Goal: Transaction & Acquisition: Purchase product/service

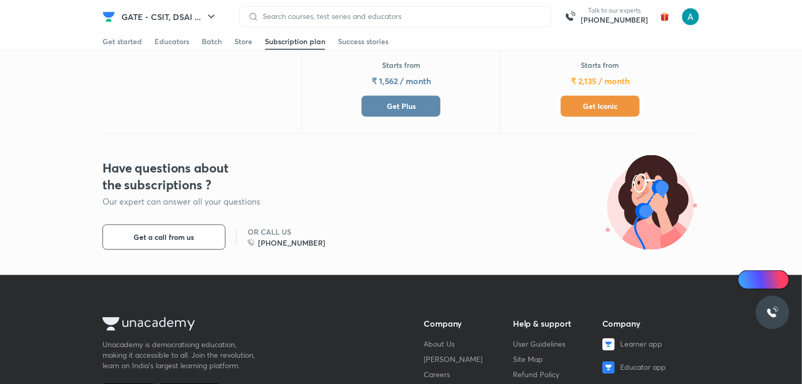
scroll to position [521, 0]
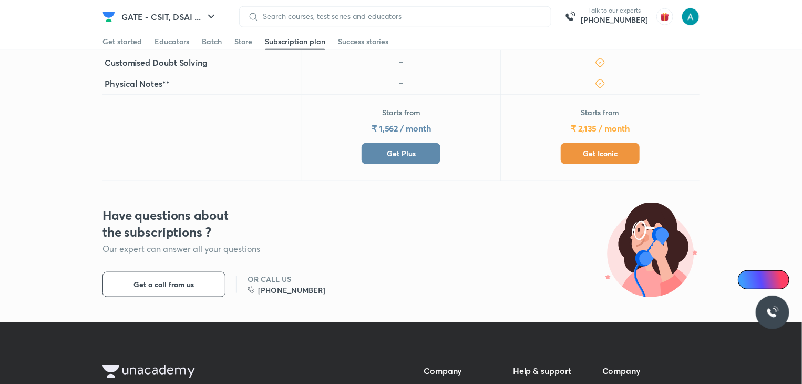
click at [394, 148] on span "Get Plus" at bounding box center [401, 153] width 29 height 11
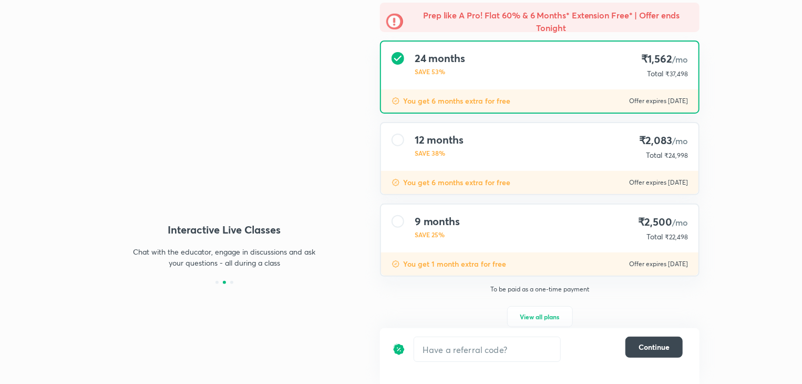
scroll to position [109, 0]
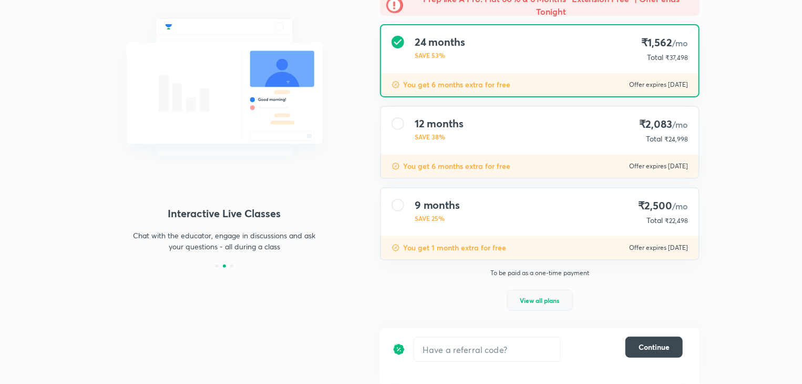
click at [541, 308] on button "View all plans" at bounding box center [540, 300] width 66 height 21
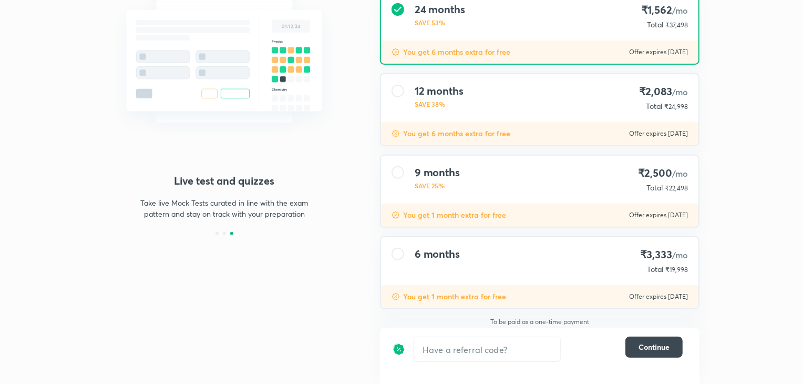
scroll to position [145, 0]
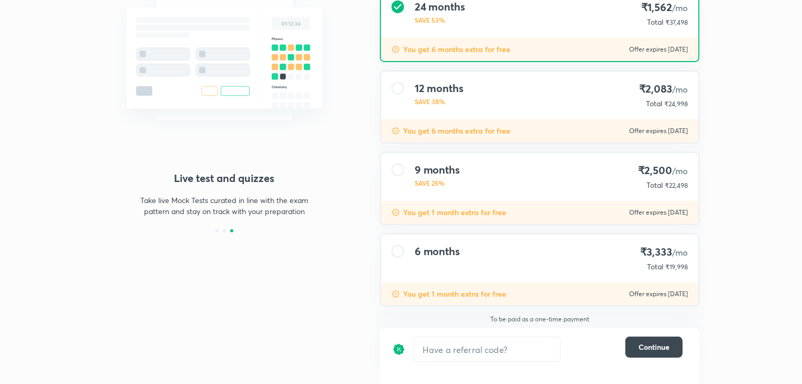
click at [398, 252] on div at bounding box center [398, 251] width 13 height 13
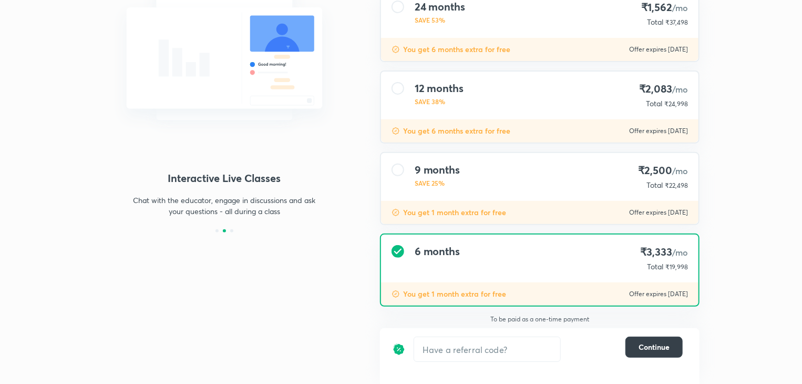
click at [657, 350] on span "Continue" at bounding box center [654, 347] width 31 height 11
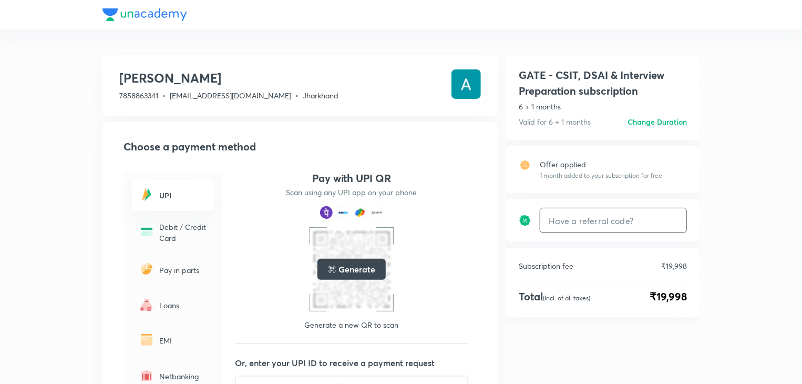
click at [581, 219] on input "text" at bounding box center [613, 220] width 146 height 25
type input "unacademy"
click at [665, 219] on h6 "Apply" at bounding box center [667, 220] width 21 height 11
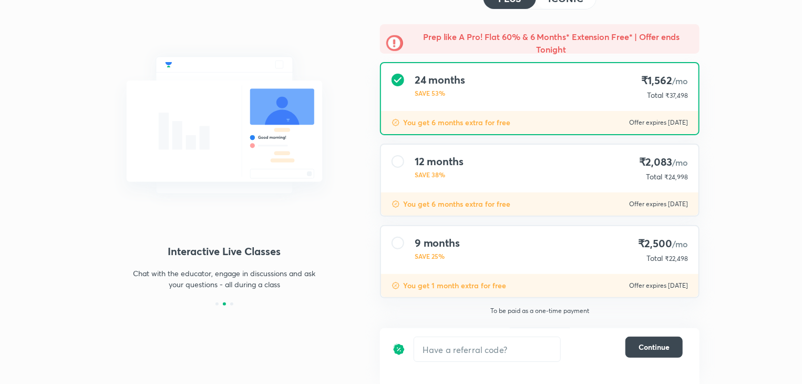
scroll to position [109, 0]
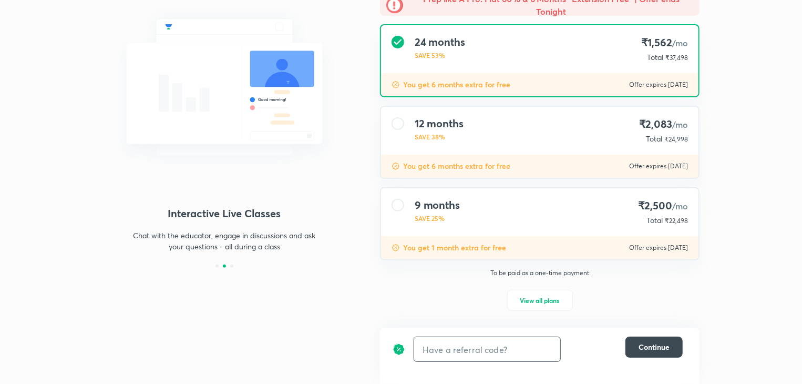
click at [522, 346] on input "text" at bounding box center [487, 349] width 146 height 25
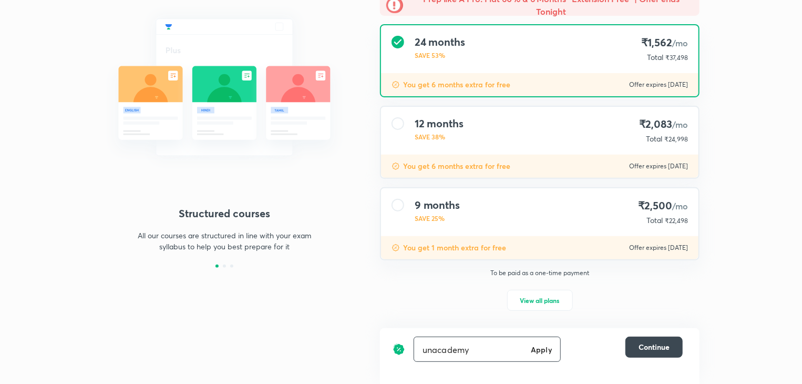
type input "unacademy"
click at [542, 351] on h6 "Apply" at bounding box center [541, 349] width 21 height 11
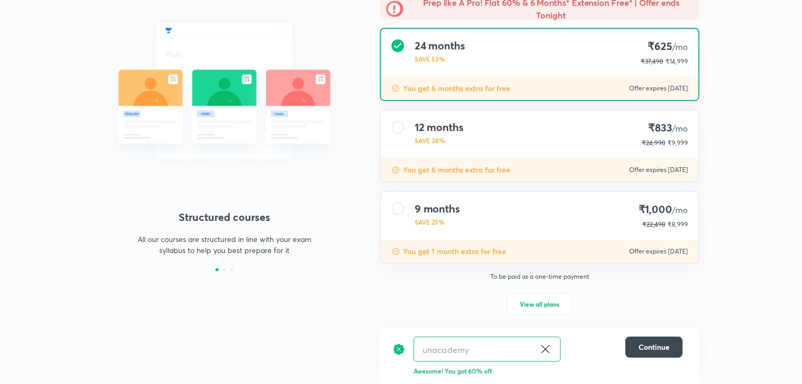
scroll to position [109, 0]
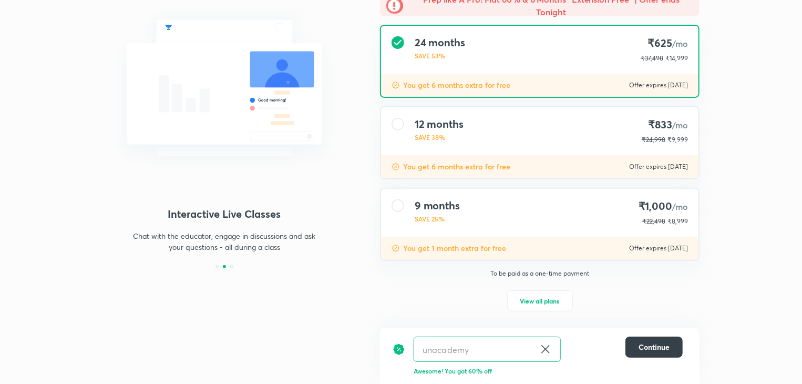
click at [653, 348] on span "Continue" at bounding box center [654, 347] width 31 height 11
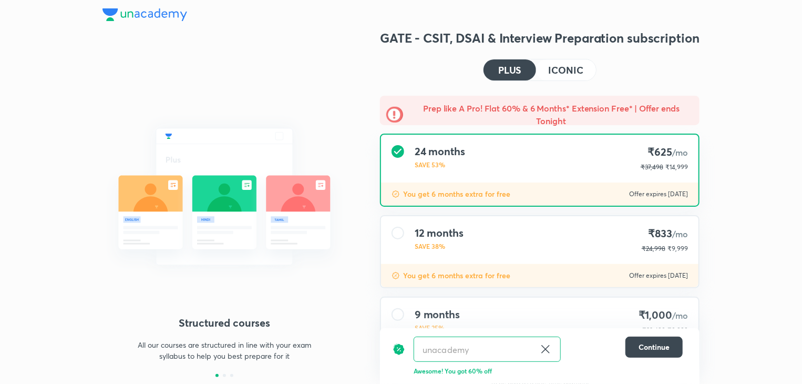
scroll to position [109, 0]
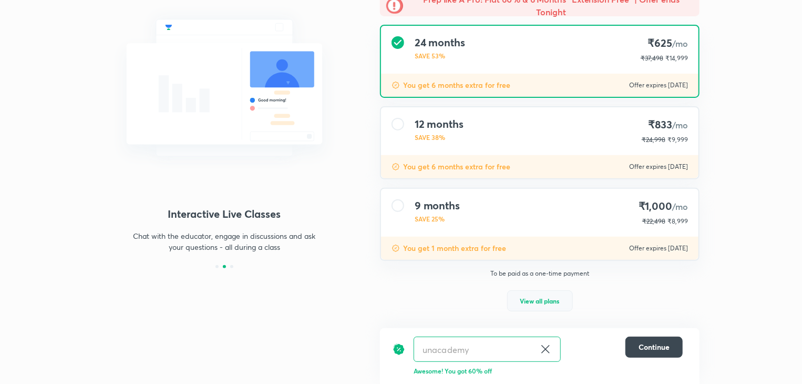
click at [544, 304] on span "View all plans" at bounding box center [539, 300] width 39 height 11
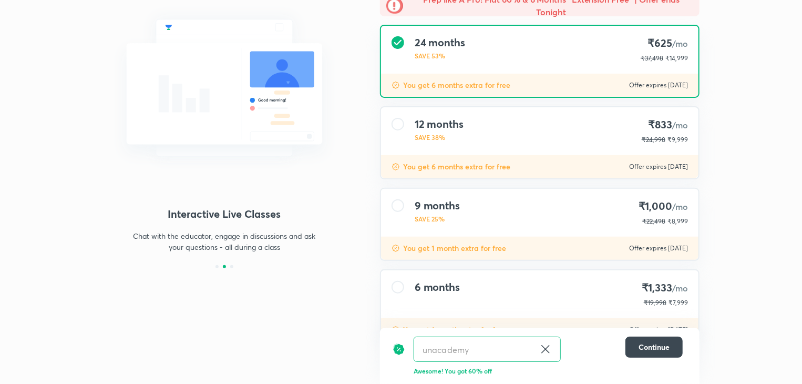
click at [394, 285] on div at bounding box center [398, 287] width 13 height 13
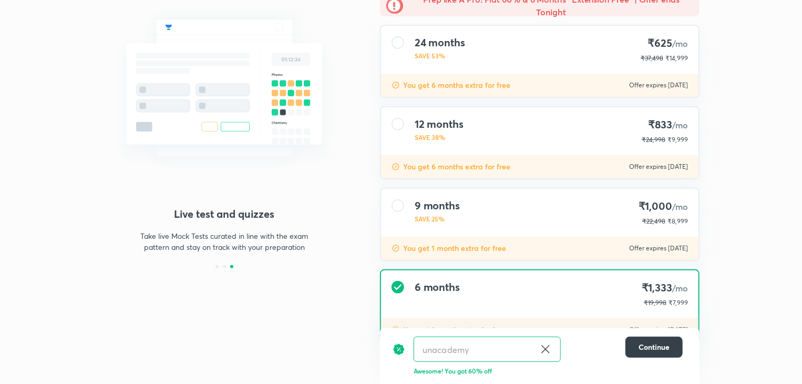
click at [652, 353] on button "Continue" at bounding box center [654, 346] width 57 height 21
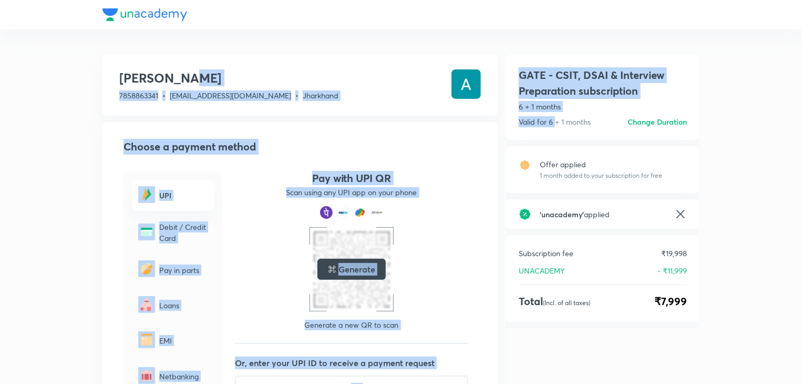
drag, startPoint x: 555, startPoint y: 133, endPoint x: 230, endPoint y: 83, distance: 328.7
click at [230, 83] on div "Aman kumar 7858863341 • amankumarmehta23456@gmail.com • Jharkhand Choose a paym…" at bounding box center [401, 307] width 597 height 515
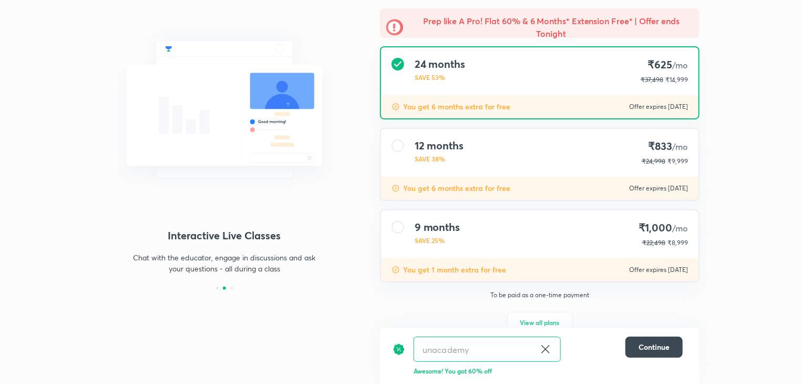
scroll to position [109, 0]
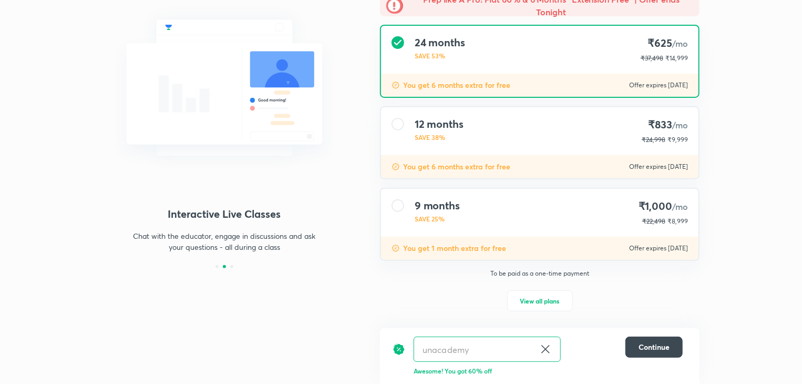
click at [402, 124] on div at bounding box center [398, 124] width 13 height 13
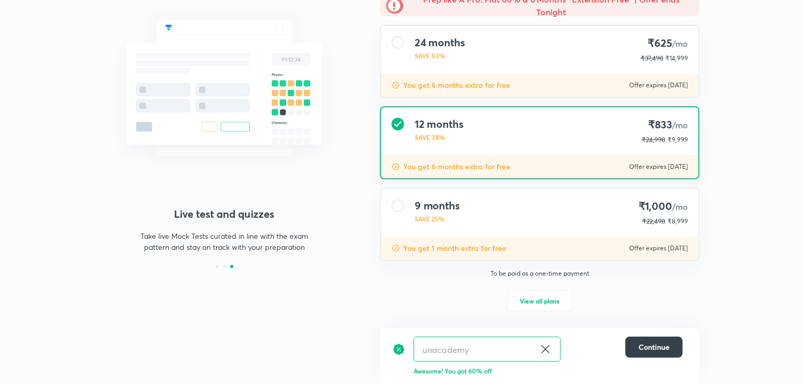
click at [651, 345] on span "Continue" at bounding box center [654, 347] width 31 height 11
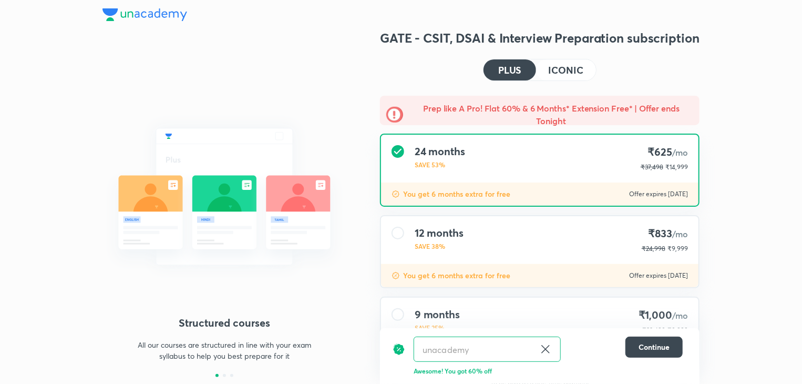
click at [565, 71] on h4 "ICONIC" at bounding box center [566, 69] width 35 height 9
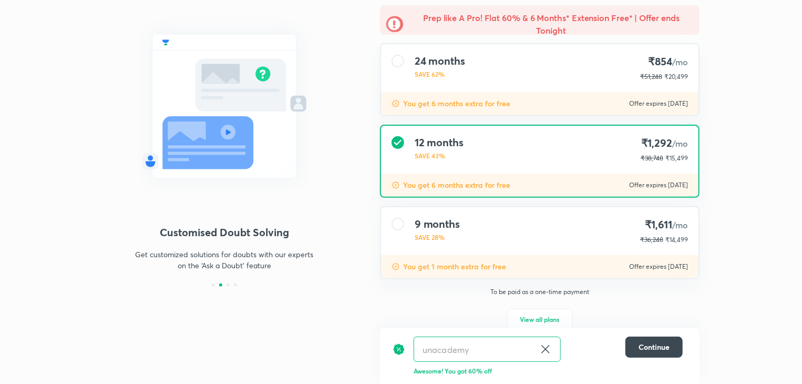
scroll to position [109, 0]
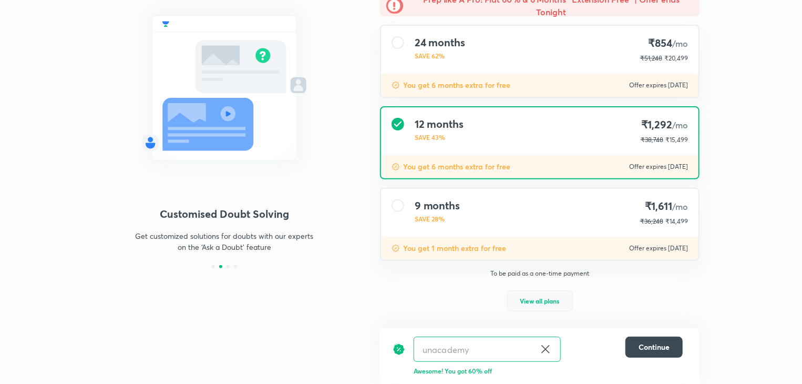
click at [514, 301] on button "View all plans" at bounding box center [540, 300] width 66 height 21
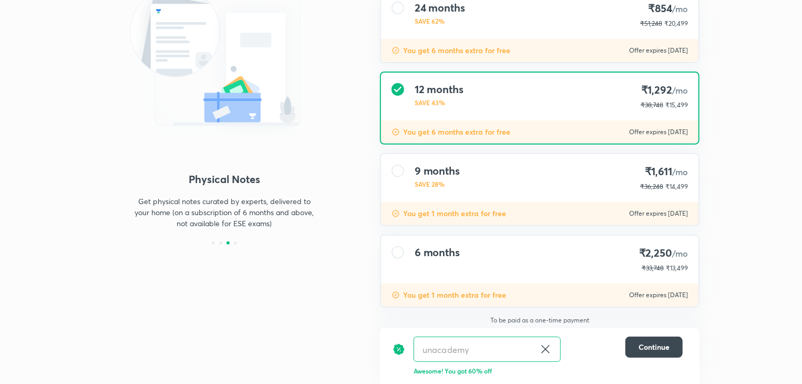
scroll to position [132, 0]
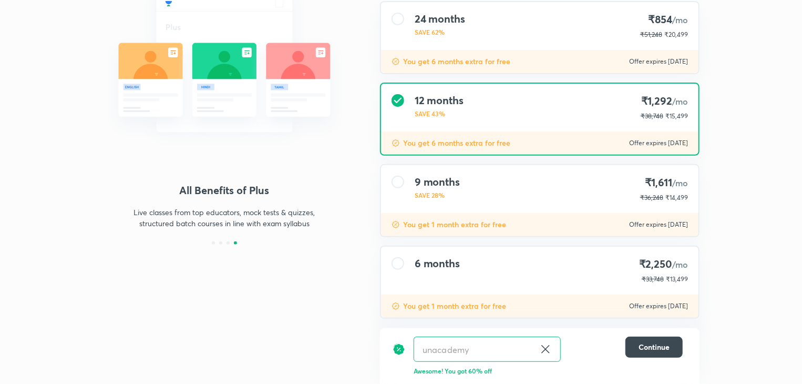
click at [520, 139] on div "You get 6 months extra for free Offer expires 31 Aug 2025" at bounding box center [539, 142] width 317 height 23
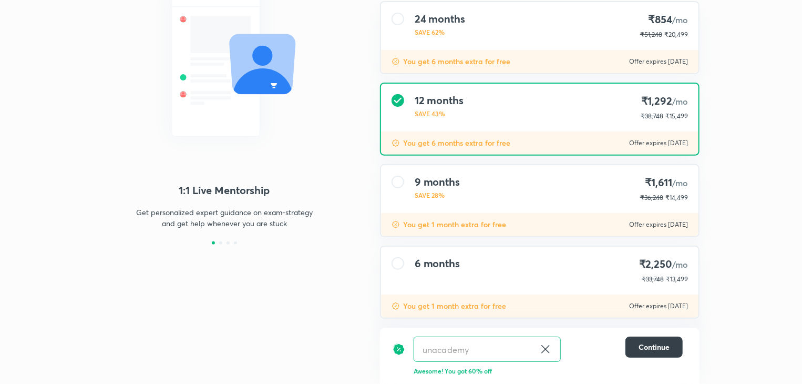
click at [644, 354] on button "Continue" at bounding box center [654, 346] width 57 height 21
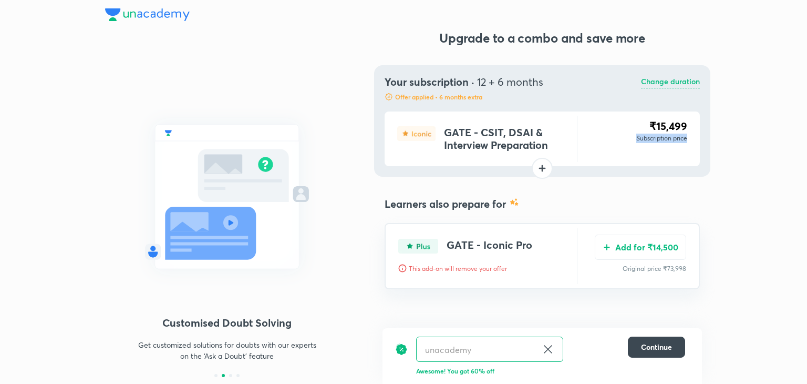
drag, startPoint x: 805, startPoint y: 110, endPoint x: 805, endPoint y: 179, distance: 68.3
click at [802, 179] on div "1:1 Live Mentorship Get personalized expert guidance on exam-strategy and get h…" at bounding box center [403, 192] width 807 height 384
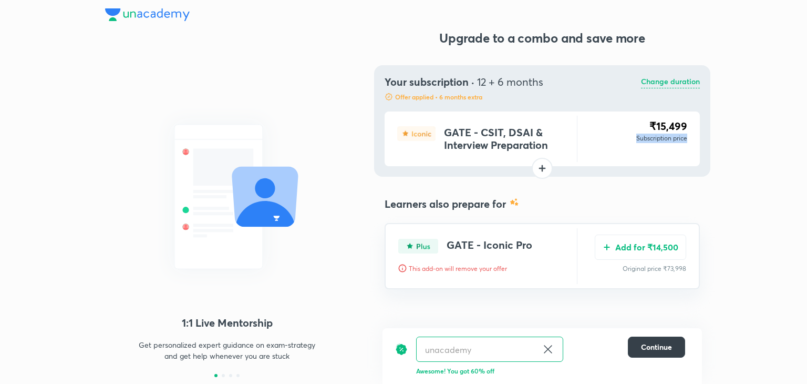
click at [657, 343] on span "Continue" at bounding box center [656, 347] width 31 height 11
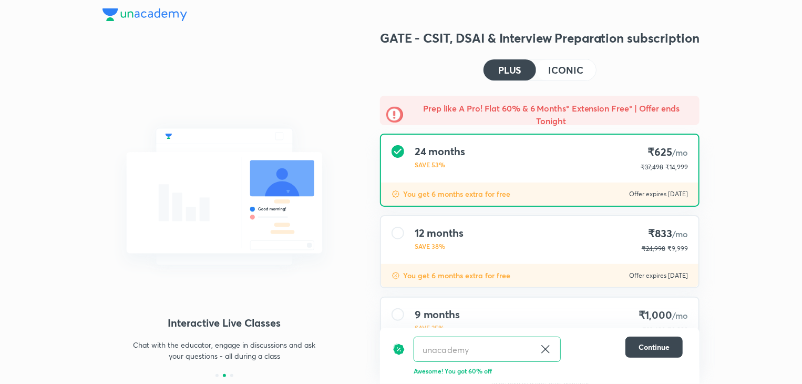
click at [402, 234] on div at bounding box center [398, 233] width 13 height 13
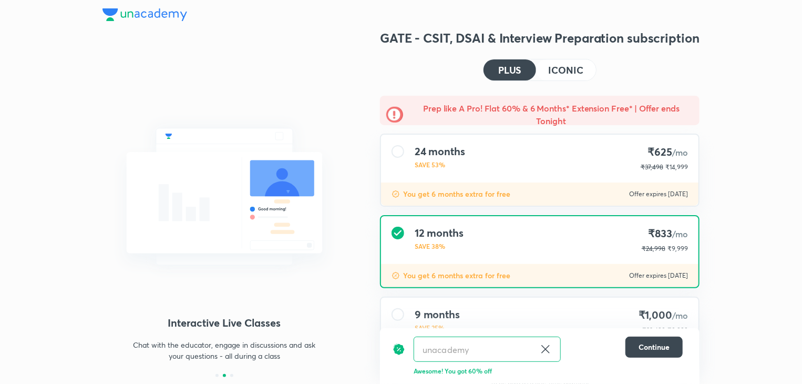
click at [570, 71] on h4 "ICONIC" at bounding box center [566, 69] width 35 height 9
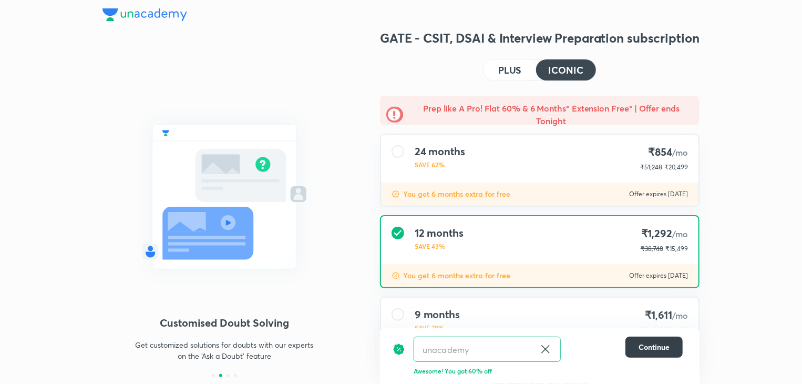
click at [658, 347] on span "Continue" at bounding box center [654, 347] width 31 height 11
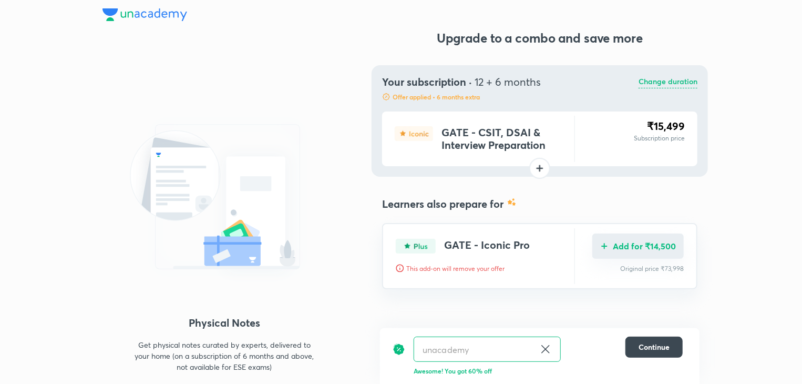
click at [613, 249] on button "Add for ₹14,500" at bounding box center [637, 245] width 91 height 25
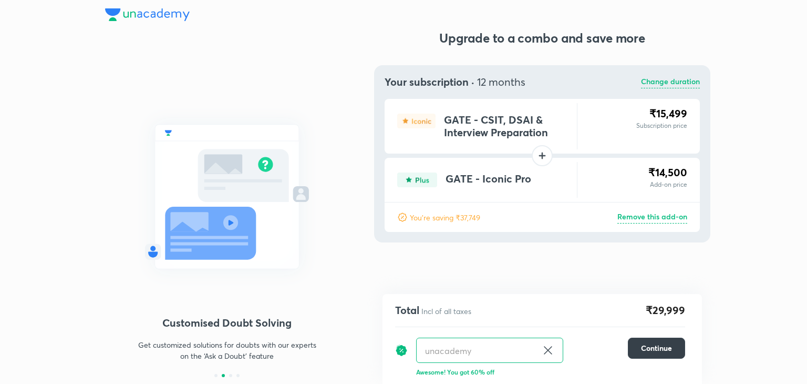
click at [650, 342] on button "Continue" at bounding box center [656, 347] width 57 height 21
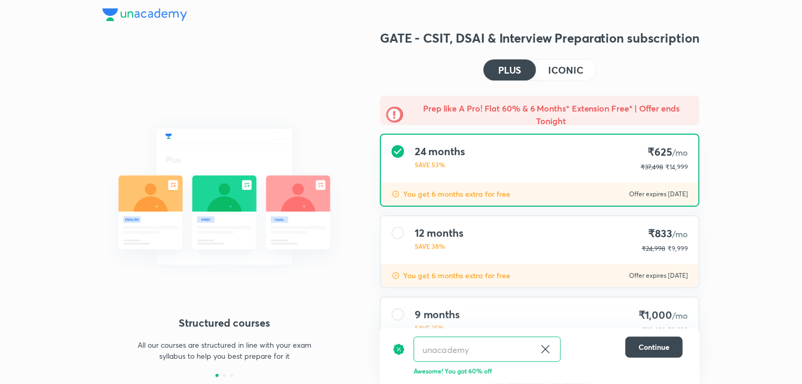
click at [565, 71] on h4 "ICONIC" at bounding box center [566, 69] width 35 height 9
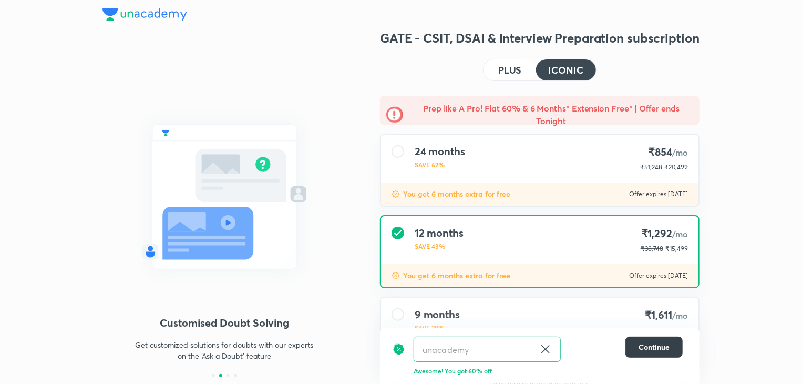
click at [654, 343] on span "Continue" at bounding box center [654, 347] width 31 height 11
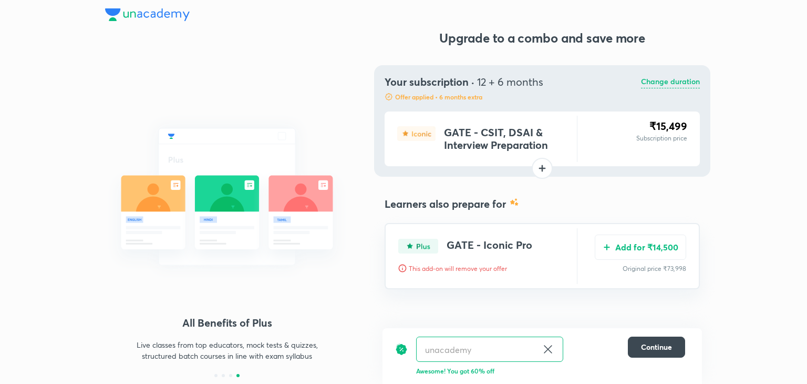
click at [464, 251] on h4 "GATE - Iconic Pro" at bounding box center [490, 246] width 86 height 15
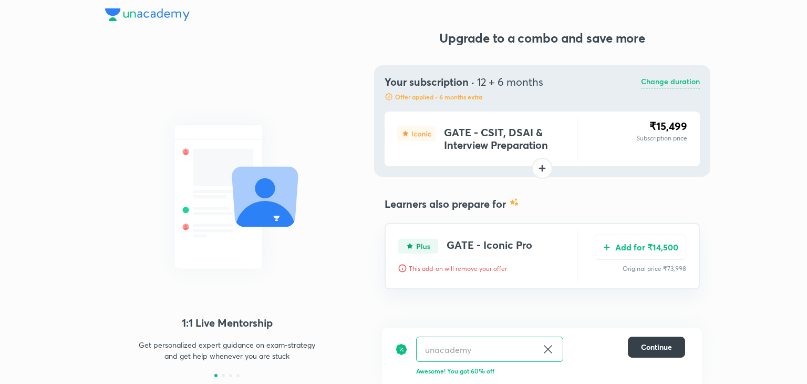
click at [664, 345] on span "Continue" at bounding box center [656, 347] width 31 height 11
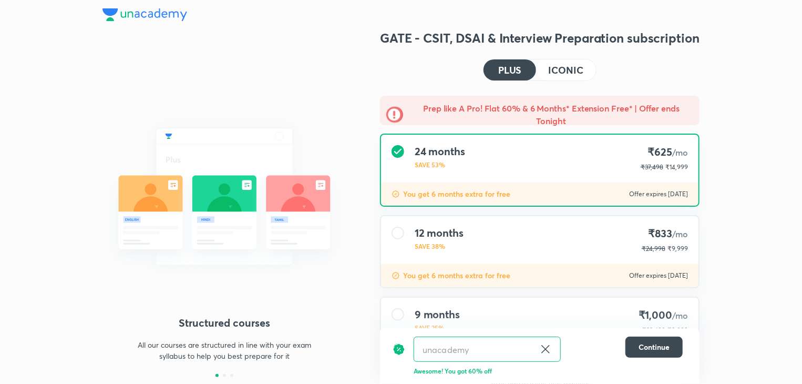
click at [566, 67] on h4 "ICONIC" at bounding box center [566, 69] width 35 height 9
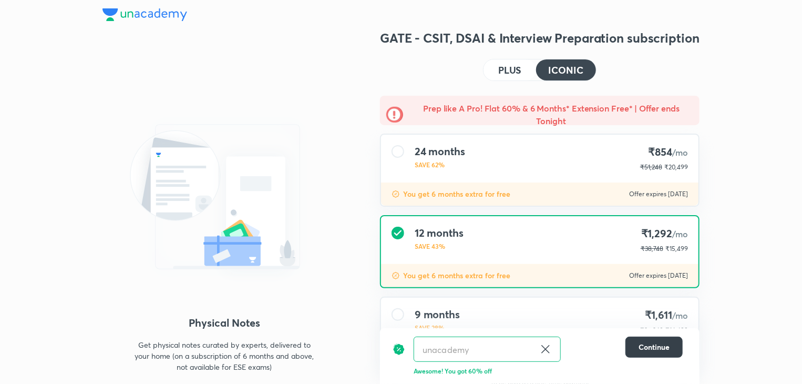
click at [646, 346] on span "Continue" at bounding box center [654, 347] width 31 height 11
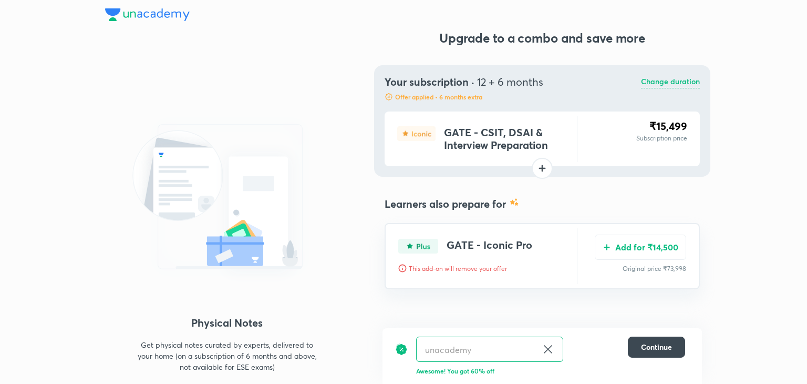
click at [537, 169] on div at bounding box center [542, 168] width 21 height 21
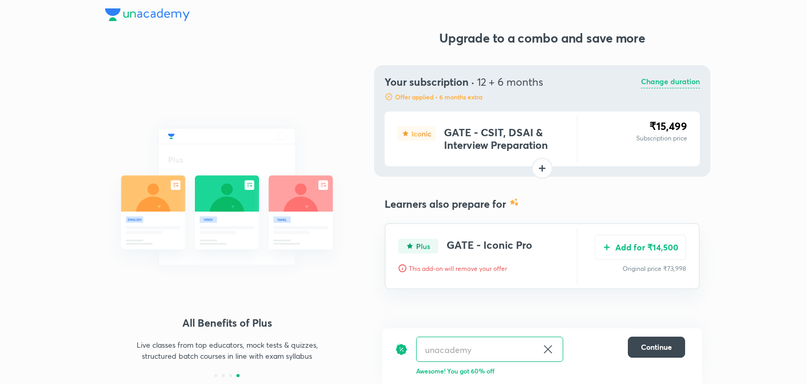
click at [543, 169] on div at bounding box center [542, 168] width 21 height 21
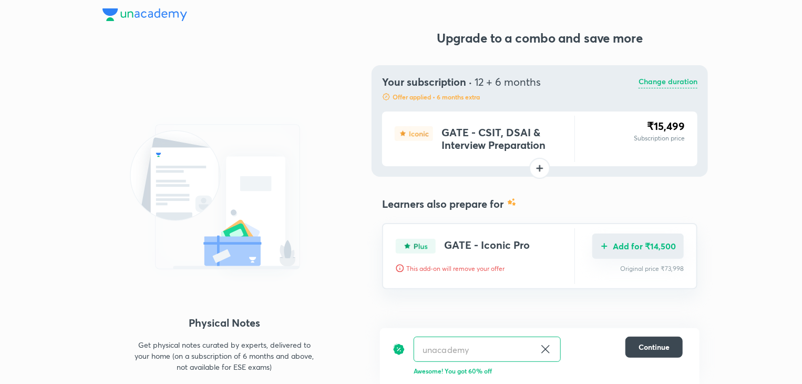
click at [668, 246] on button "Add for ₹14,500" at bounding box center [637, 245] width 91 height 25
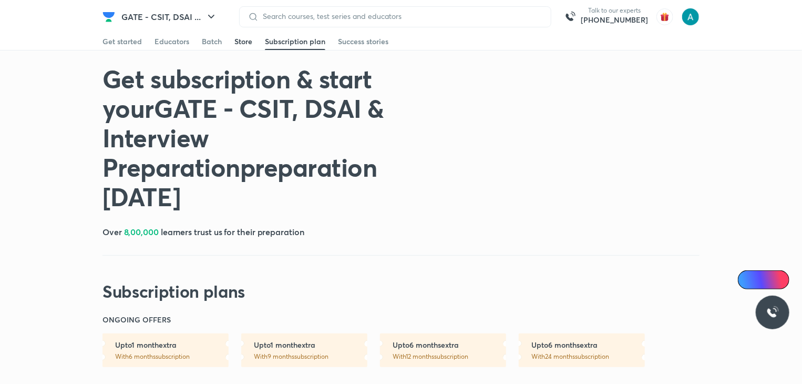
click at [241, 40] on div "Store" at bounding box center [243, 41] width 18 height 11
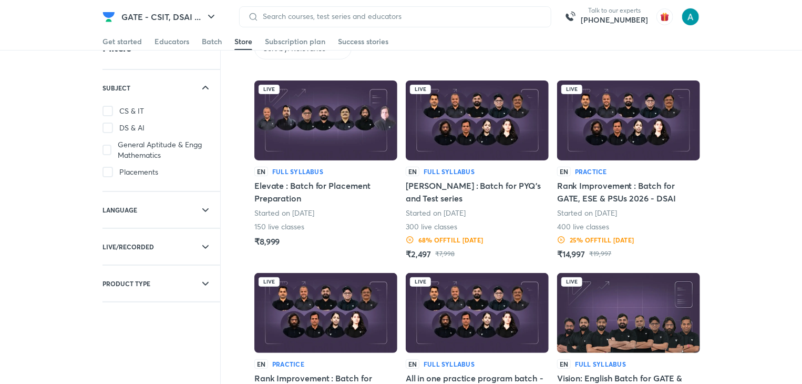
scroll to position [36, 0]
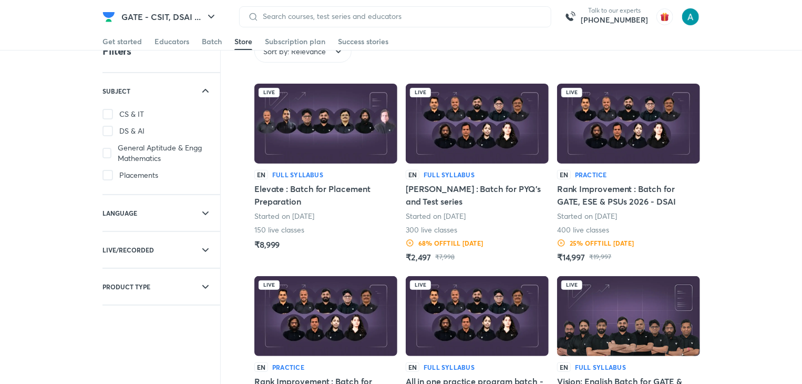
click at [286, 106] on img at bounding box center [325, 124] width 143 height 80
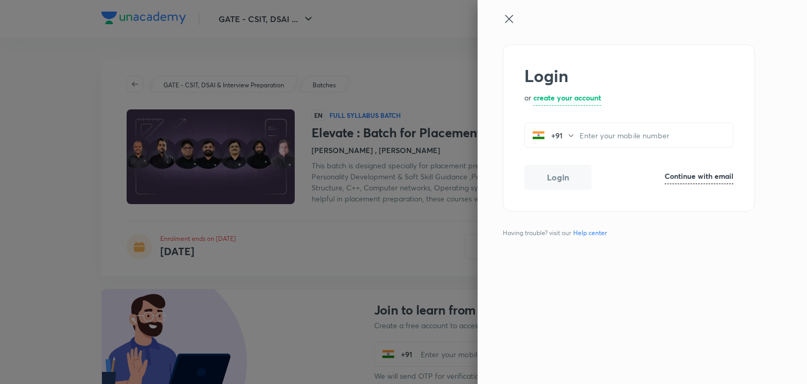
click at [508, 19] on icon at bounding box center [509, 19] width 13 height 13
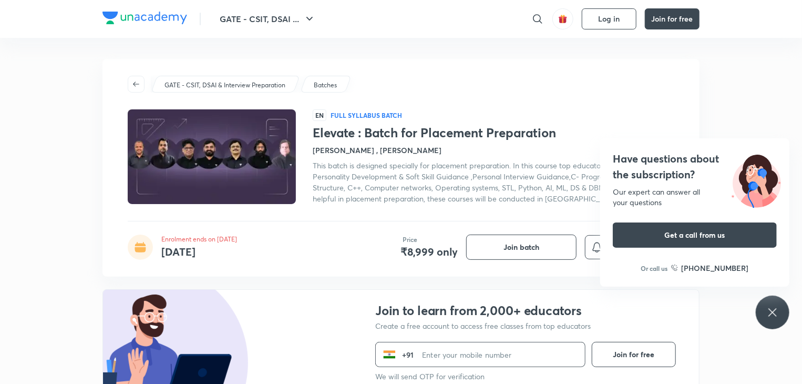
click at [462, 347] on input "tel" at bounding box center [503, 354] width 163 height 17
click at [539, 249] on span "Join batch" at bounding box center [522, 247] width 36 height 11
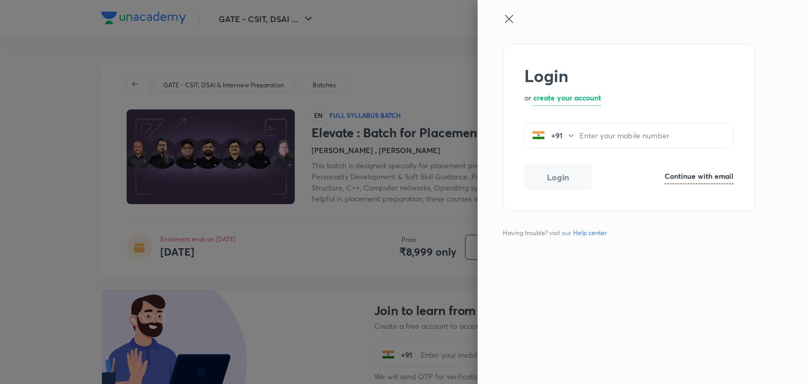
click at [540, 249] on div "Login or create your account +91 ​ Login Continue with email Having trouble? vi…" at bounding box center [625, 214] width 244 height 340
click at [615, 135] on input "tel" at bounding box center [656, 136] width 153 height 22
type input "7858863341"
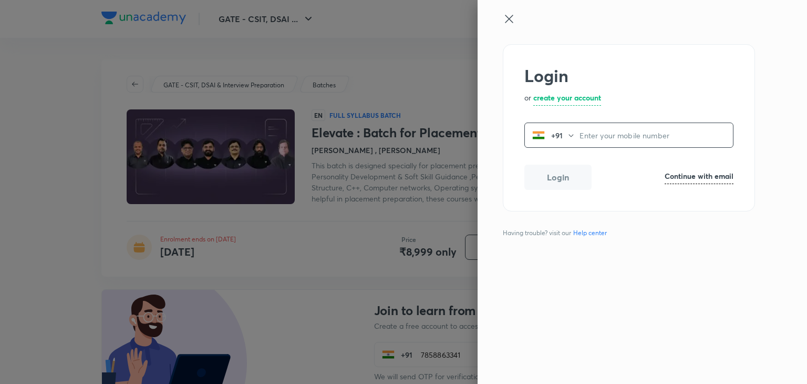
click at [628, 136] on input "tel" at bounding box center [656, 136] width 153 height 22
type input "7858863341"
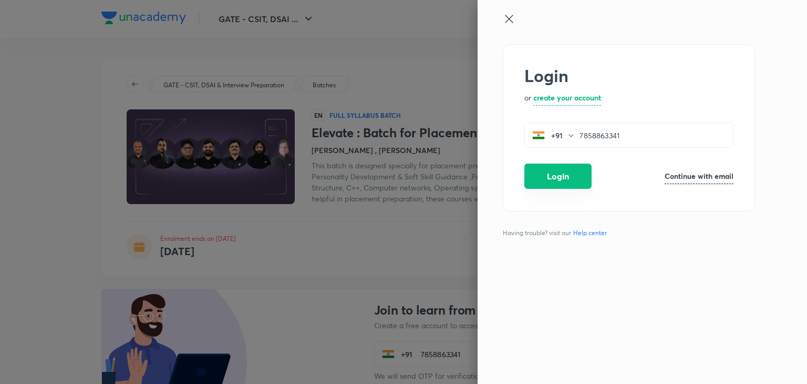
click at [575, 186] on button "Login" at bounding box center [558, 175] width 67 height 25
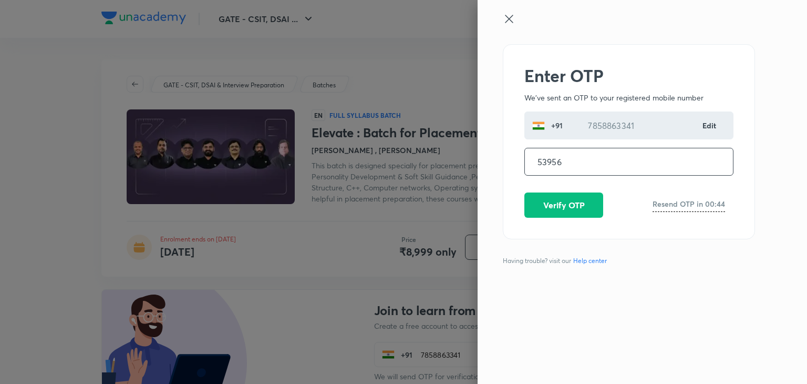
type input "539563"
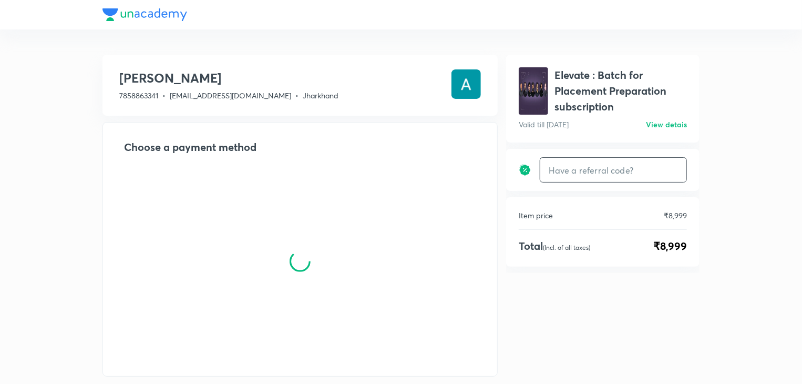
click at [572, 169] on input "text" at bounding box center [613, 170] width 146 height 25
type input "unacademy"
click at [666, 168] on h6 "Apply" at bounding box center [667, 170] width 21 height 11
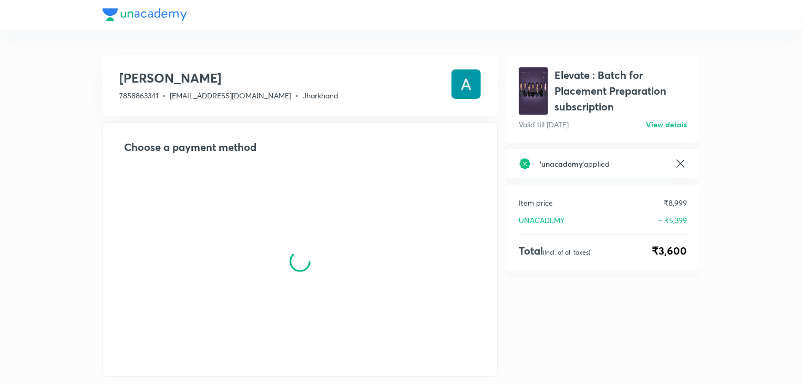
click at [673, 124] on h6 "View detais" at bounding box center [666, 124] width 41 height 11
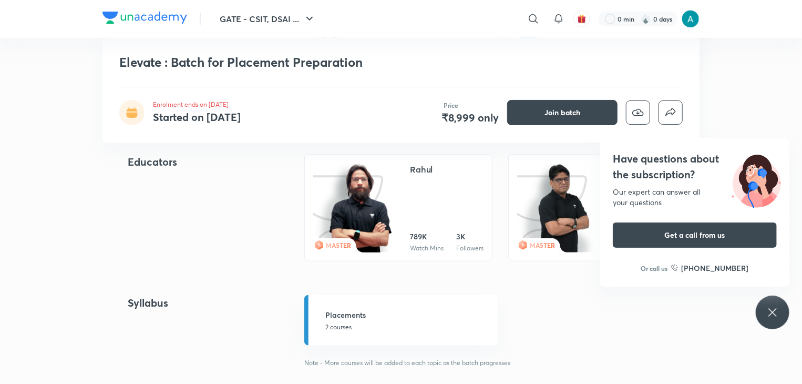
scroll to position [334, 0]
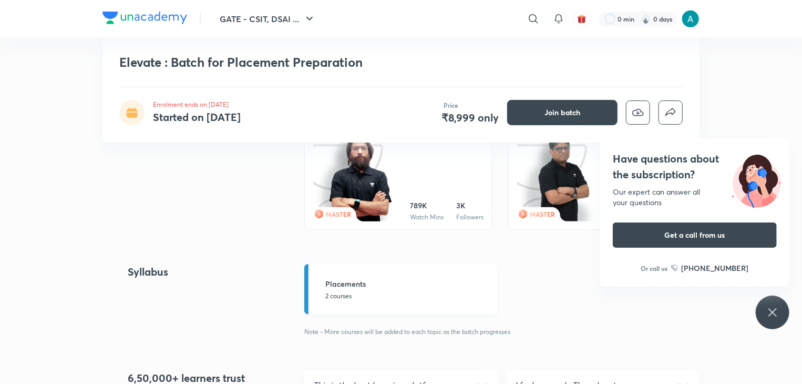
click at [380, 288] on h5 "Placements" at bounding box center [408, 283] width 166 height 11
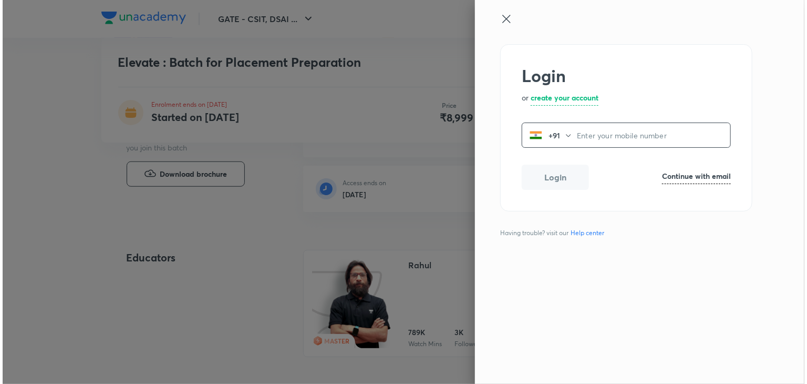
scroll to position [460, 0]
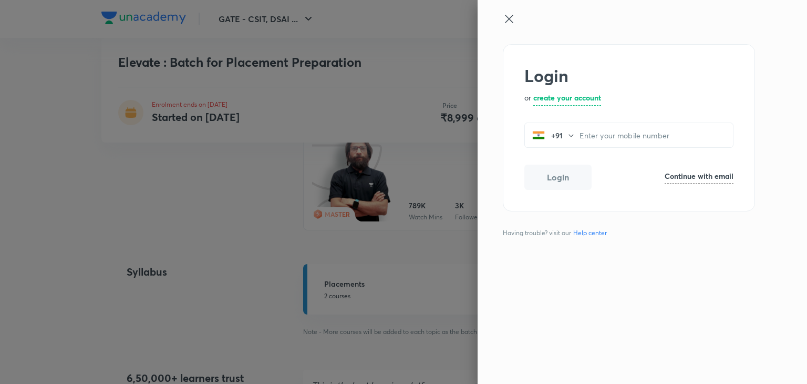
click at [538, 172] on button "Login" at bounding box center [558, 177] width 67 height 25
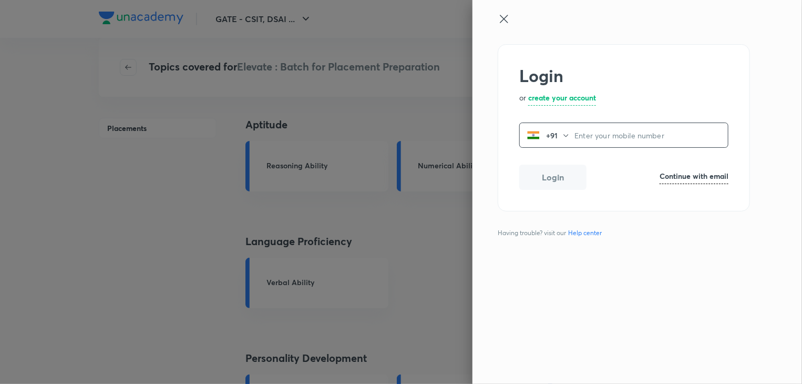
click at [582, 138] on input "tel" at bounding box center [651, 136] width 153 height 22
type input "7858863341"
click at [552, 182] on button "Login" at bounding box center [552, 175] width 67 height 25
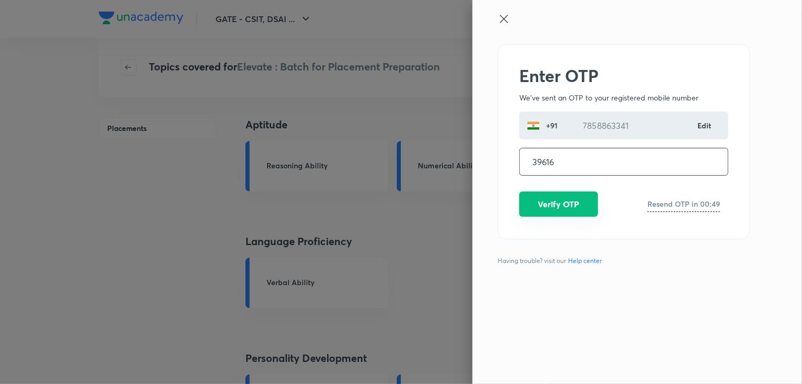
type input "396161"
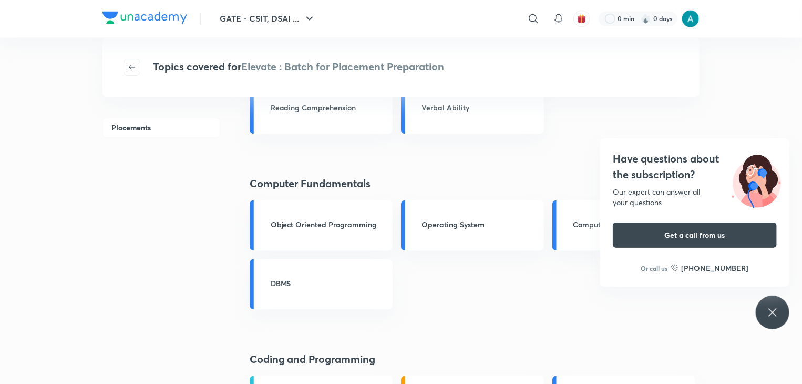
scroll to position [925, 0]
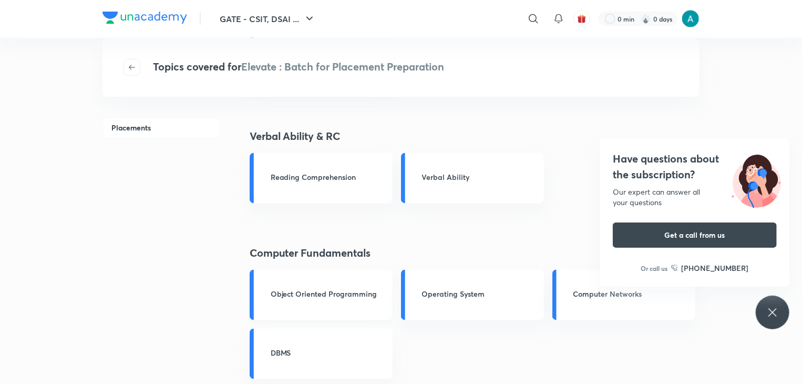
click at [306, 299] on h3 "Object Oriented Programming" at bounding box center [329, 294] width 116 height 11
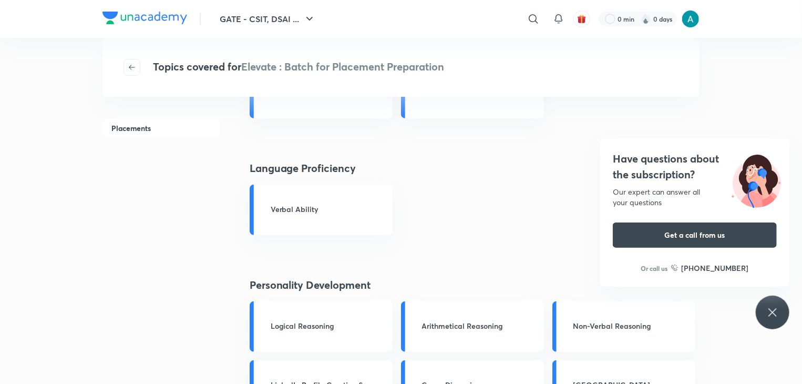
scroll to position [0, 0]
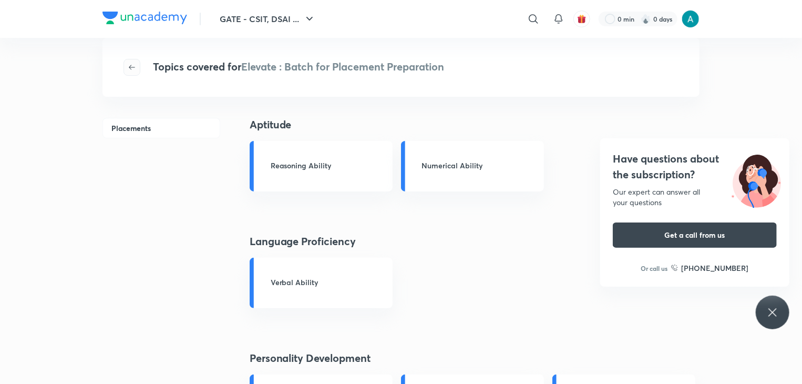
click at [129, 67] on icon "button" at bounding box center [132, 67] width 8 height 8
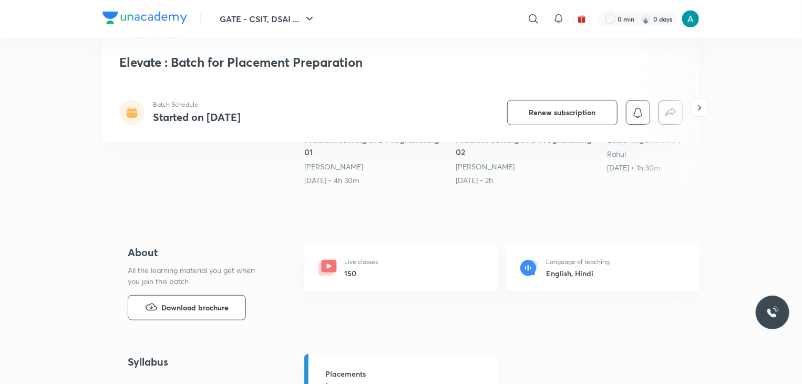
scroll to position [271, 0]
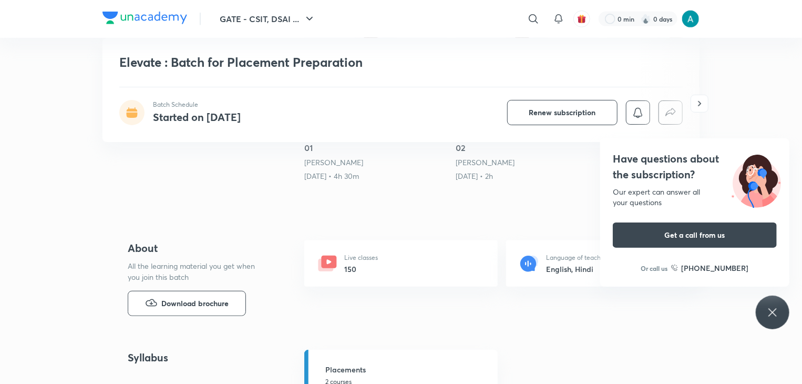
click at [399, 274] on div "Live classes 150" at bounding box center [400, 263] width 193 height 46
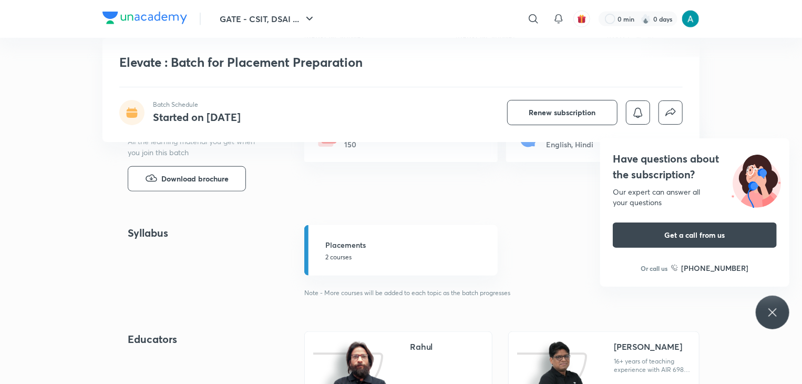
scroll to position [0, 0]
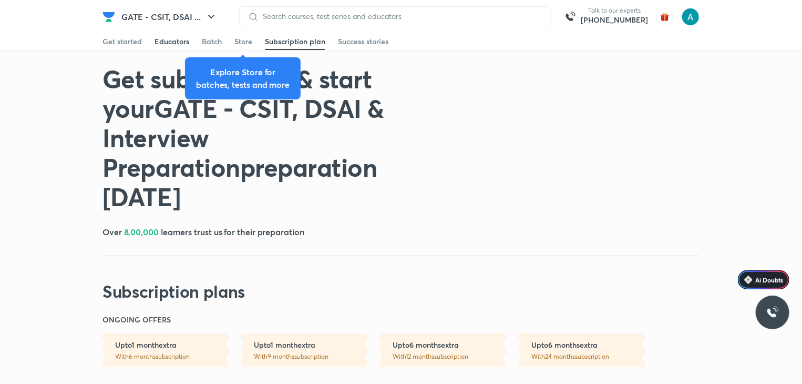
click at [162, 35] on link "Educators" at bounding box center [172, 41] width 35 height 17
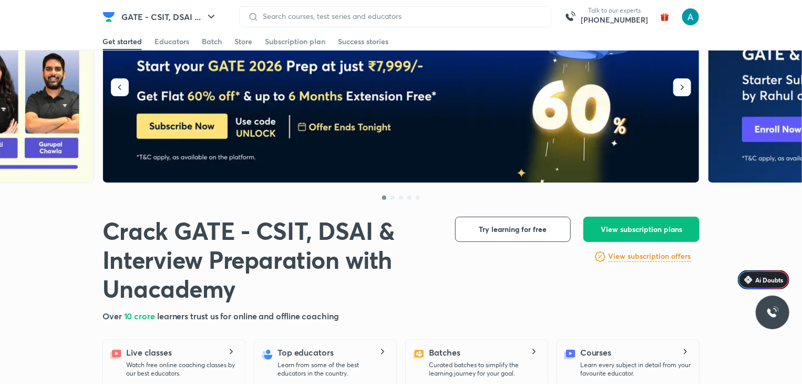
scroll to position [56, 0]
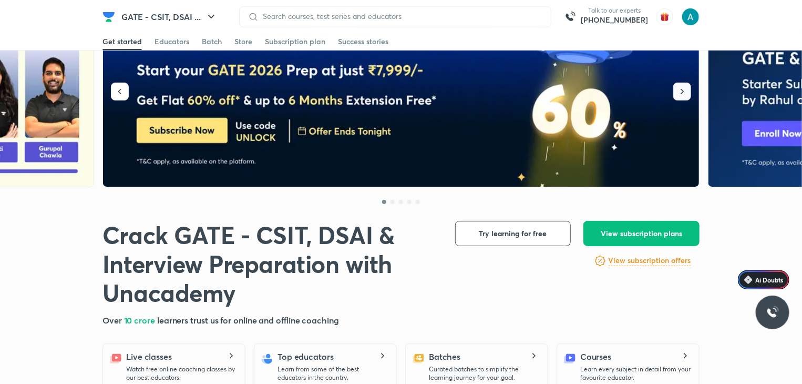
click at [685, 84] on button "button" at bounding box center [682, 92] width 18 height 18
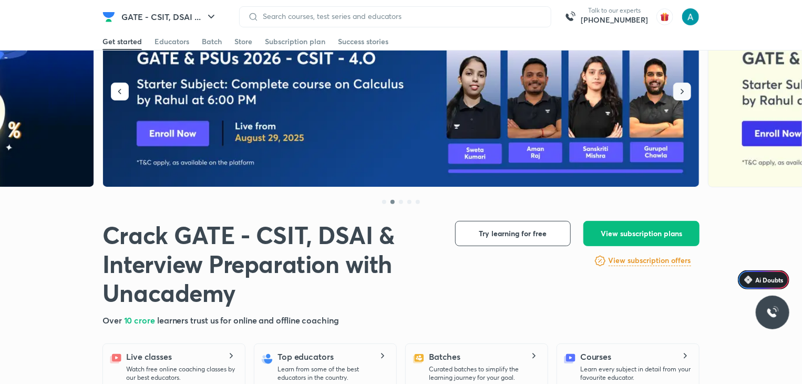
click at [685, 84] on button "button" at bounding box center [682, 92] width 18 height 18
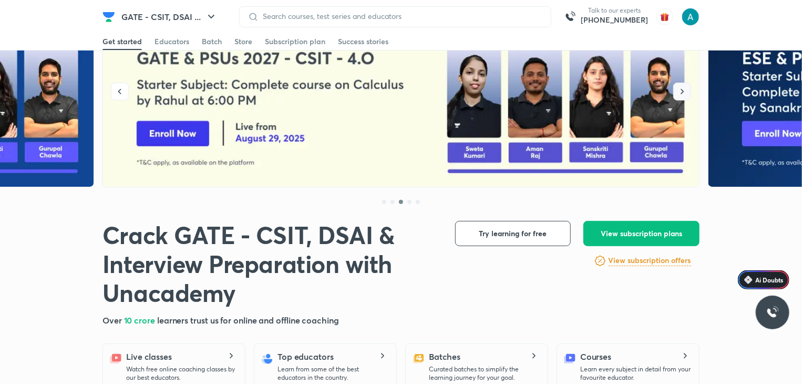
click at [685, 84] on button "button" at bounding box center [682, 92] width 18 height 18
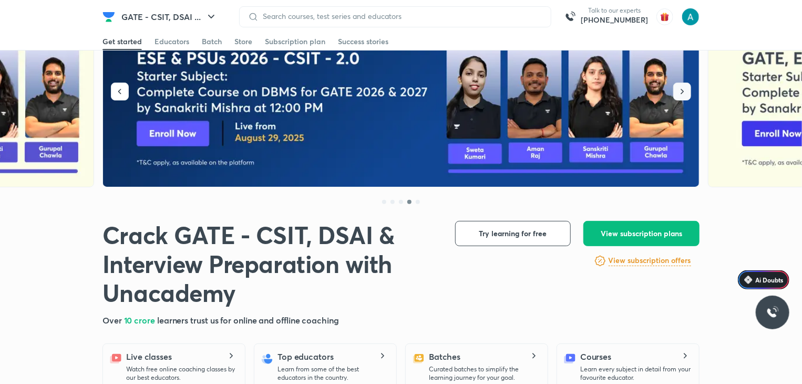
click at [685, 84] on button "button" at bounding box center [682, 92] width 18 height 18
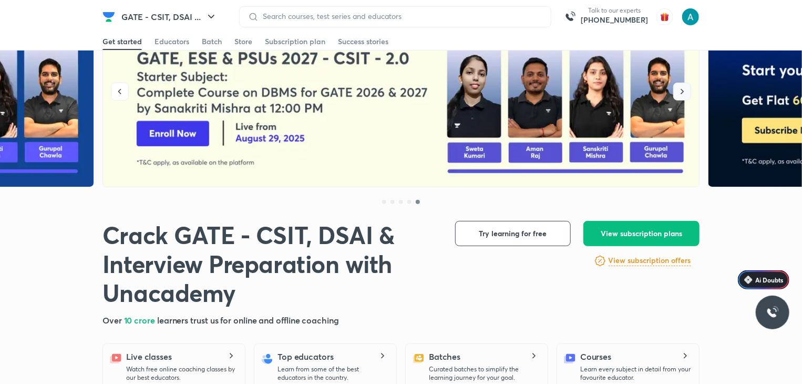
click at [685, 84] on button "button" at bounding box center [682, 92] width 18 height 18
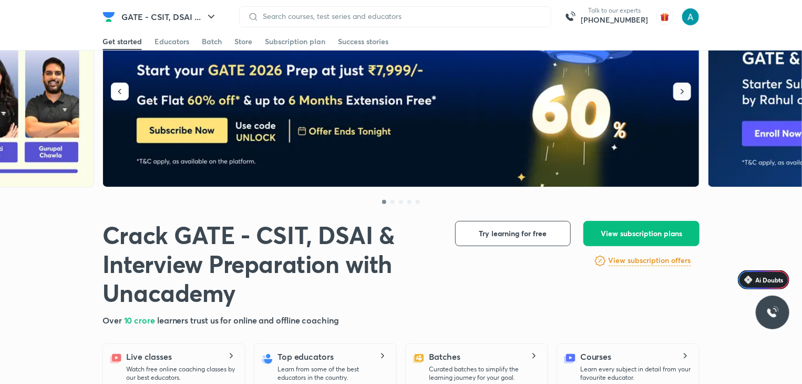
click at [685, 84] on button "button" at bounding box center [682, 92] width 18 height 18
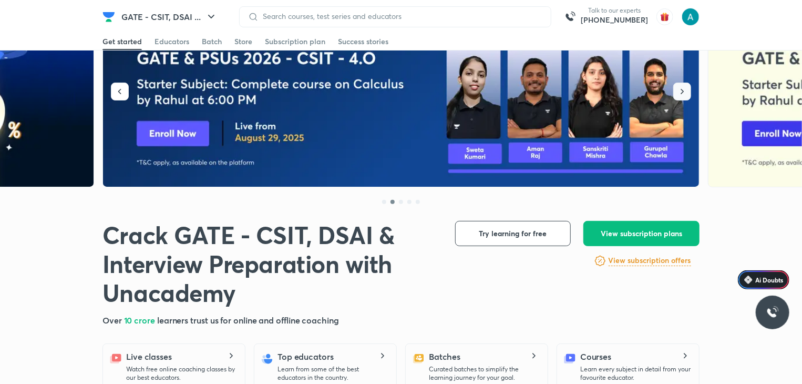
click at [685, 84] on button "button" at bounding box center [682, 92] width 18 height 18
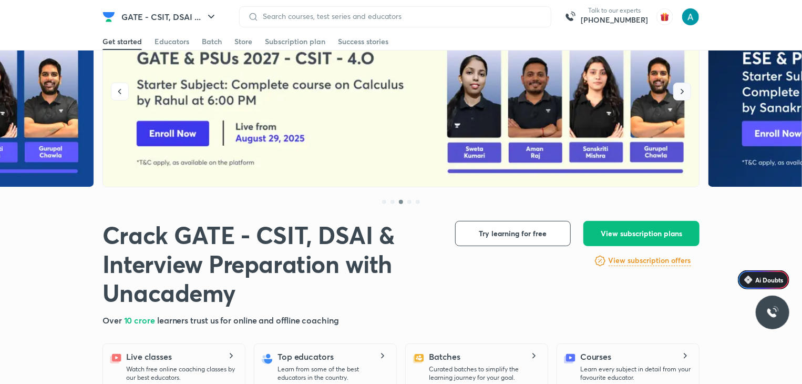
click at [684, 86] on icon "button" at bounding box center [682, 91] width 11 height 11
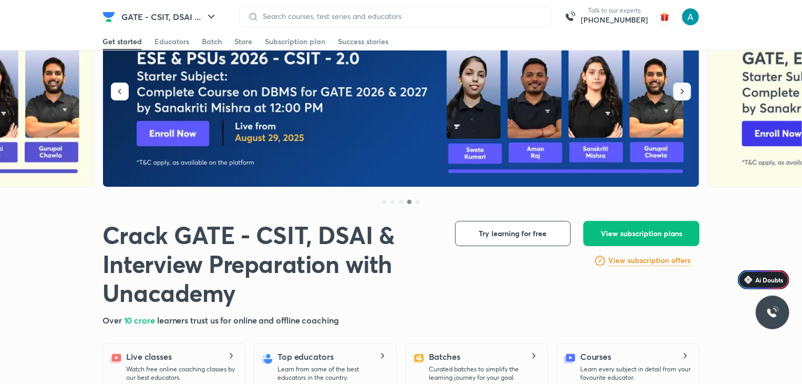
click at [684, 86] on icon "button" at bounding box center [682, 91] width 11 height 11
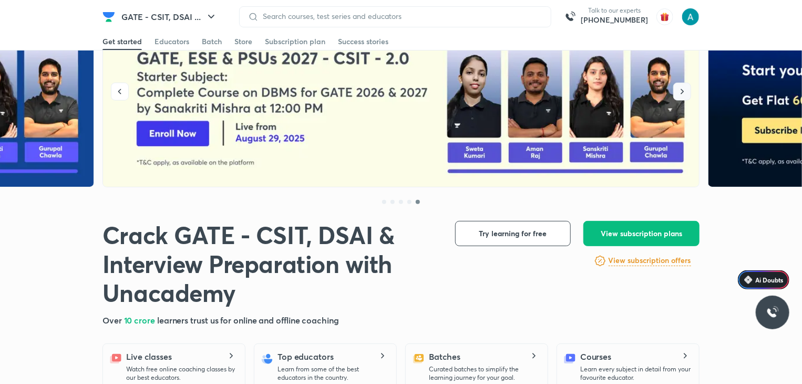
click at [684, 86] on icon "button" at bounding box center [682, 91] width 11 height 11
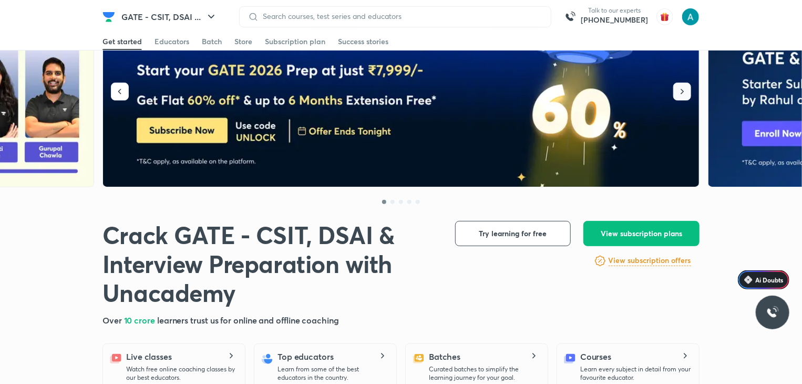
click at [684, 86] on icon "button" at bounding box center [682, 91] width 11 height 11
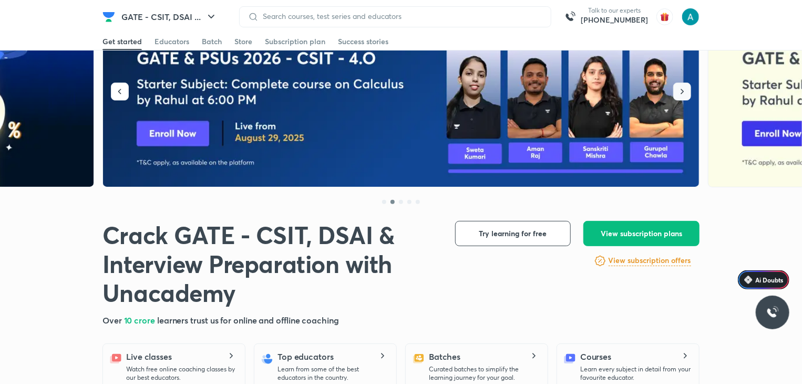
click at [677, 87] on button "button" at bounding box center [682, 92] width 18 height 18
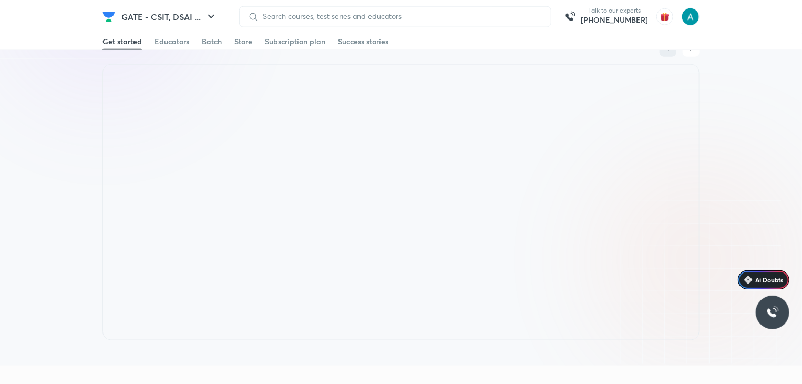
scroll to position [629, 0]
click at [353, 343] on div at bounding box center [401, 206] width 597 height 276
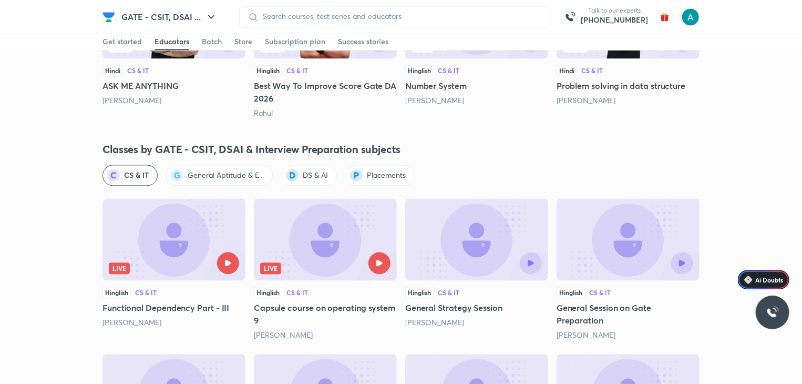
scroll to position [1090, 0]
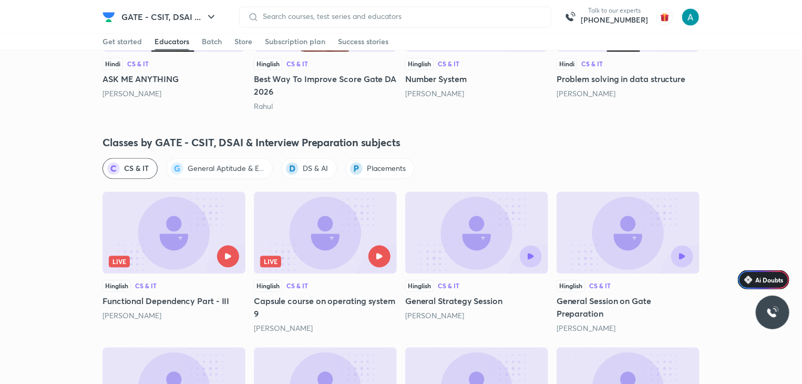
click at [320, 235] on img at bounding box center [325, 232] width 143 height 82
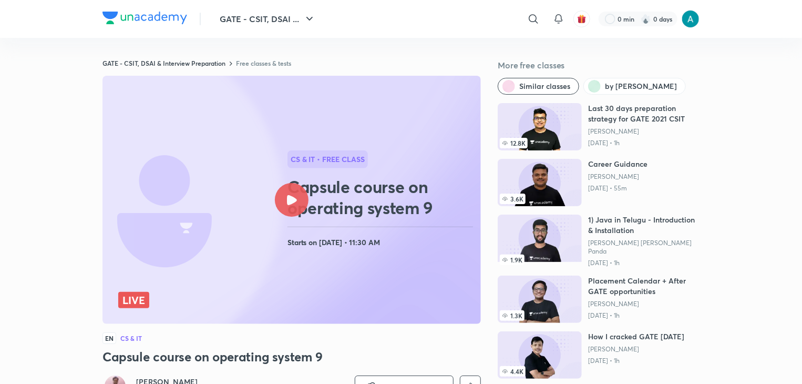
click at [280, 198] on div at bounding box center [292, 200] width 34 height 34
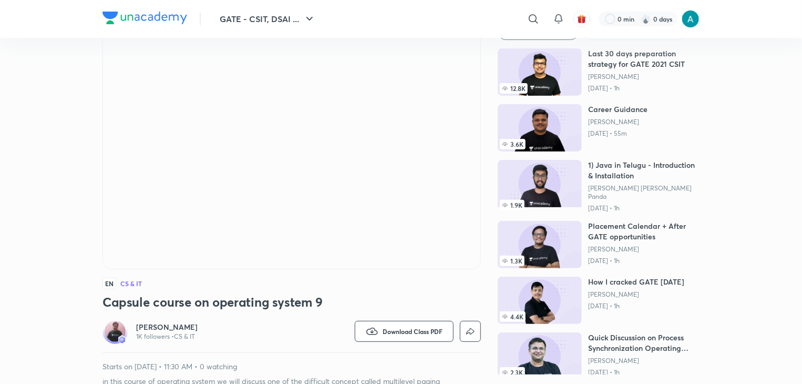
scroll to position [58, 0]
